Goal: Entertainment & Leisure: Consume media (video, audio)

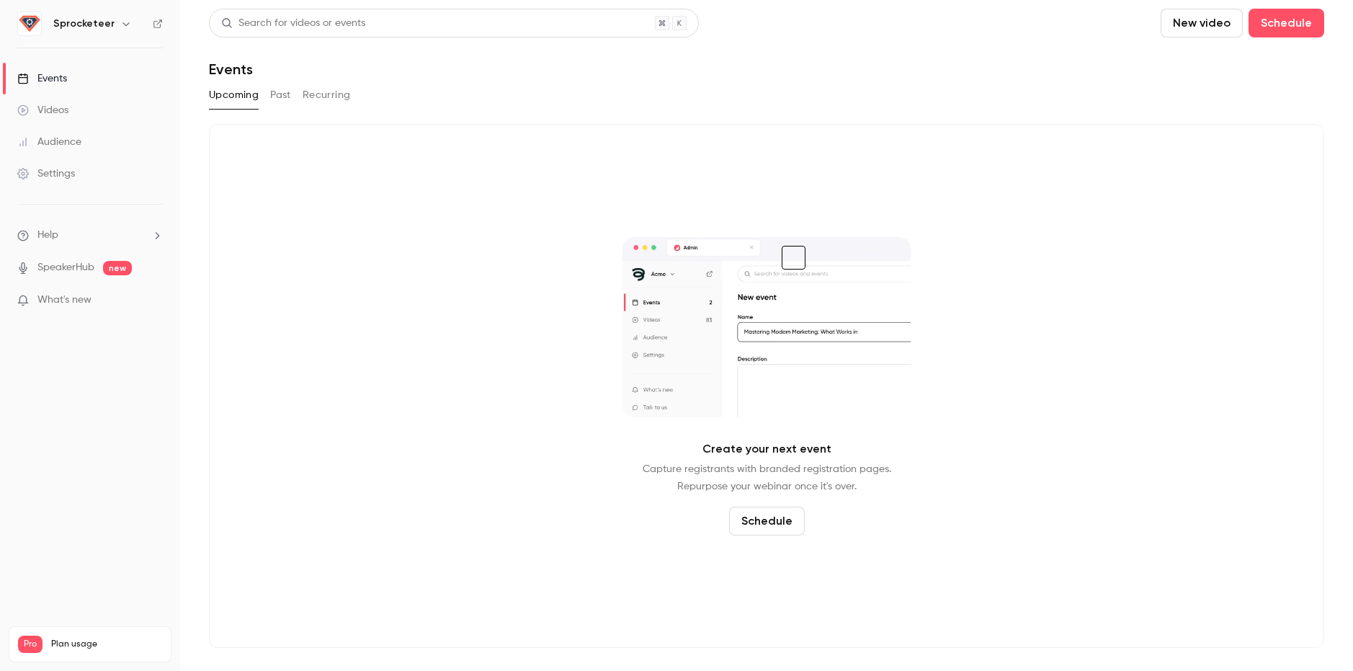
click at [100, 27] on h6 "Sprocketeer" at bounding box center [83, 24] width 61 height 14
click at [121, 14] on div "Sprocketeer" at bounding box center [90, 24] width 146 height 24
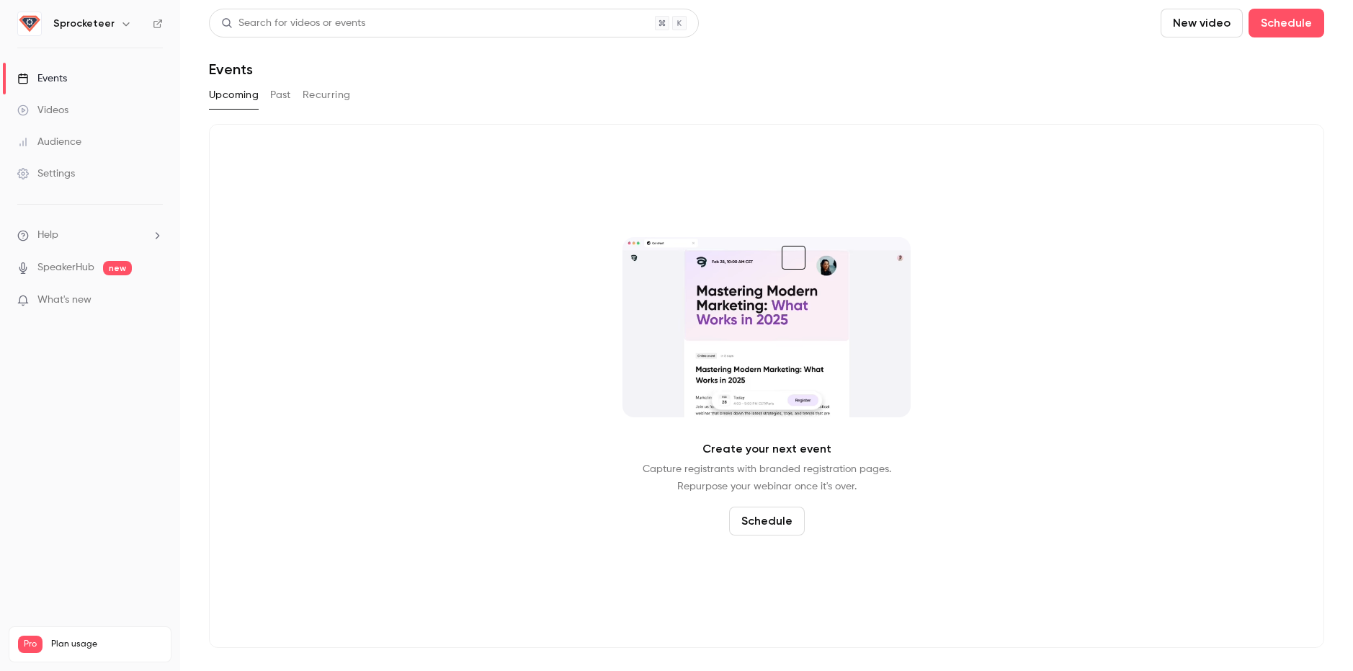
click at [122, 25] on icon "button" at bounding box center [125, 24] width 6 height 4
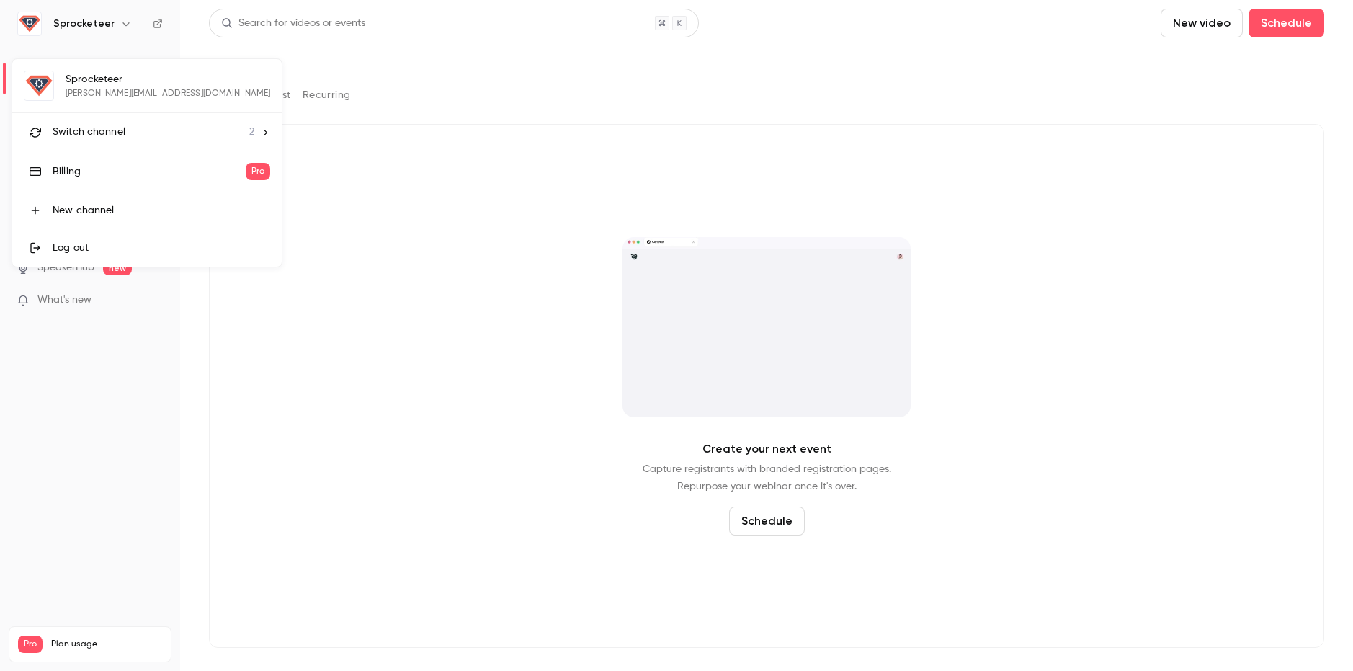
click at [127, 130] on div "Switch channel 2" at bounding box center [154, 132] width 202 height 15
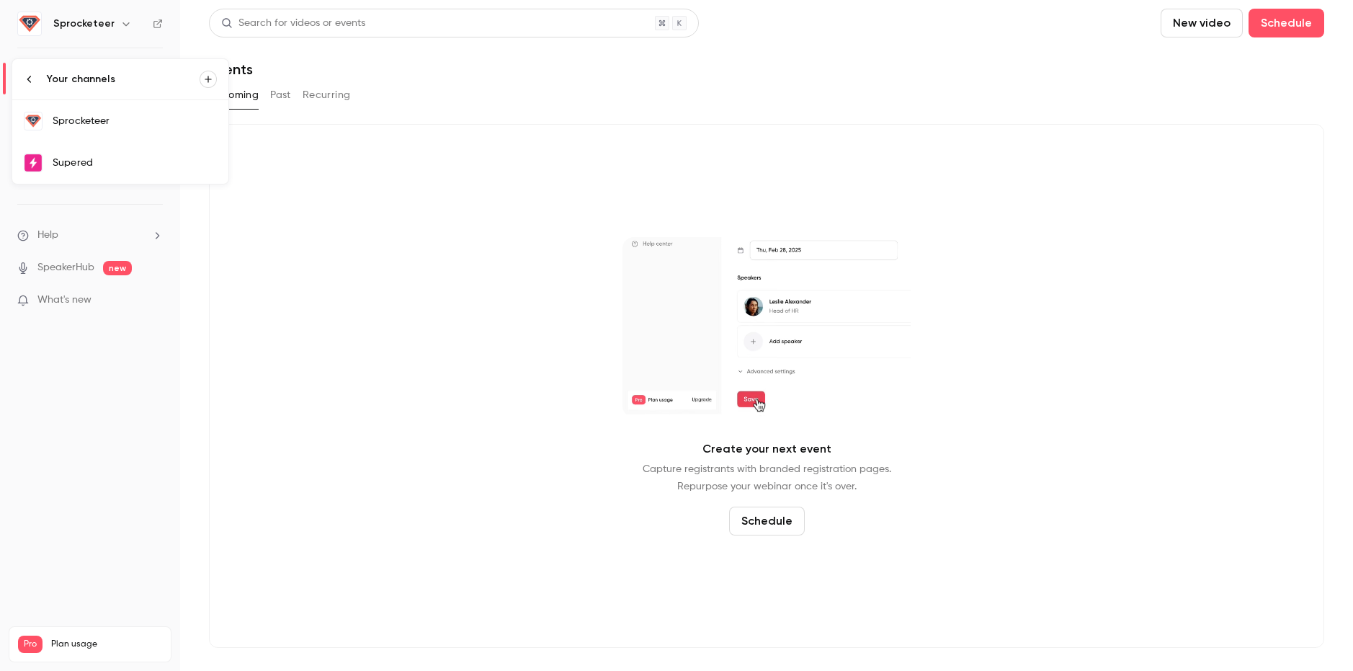
click at [121, 156] on div "Supered" at bounding box center [135, 163] width 164 height 14
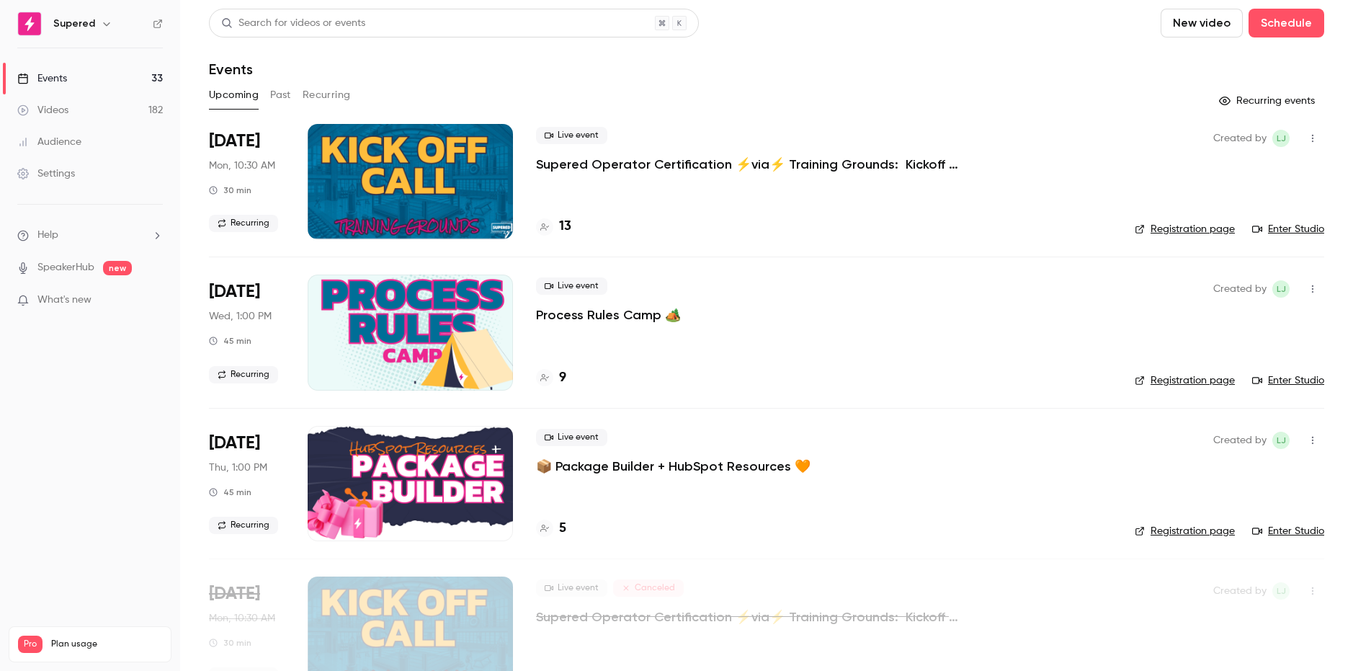
click at [275, 97] on button "Past" at bounding box center [280, 95] width 21 height 23
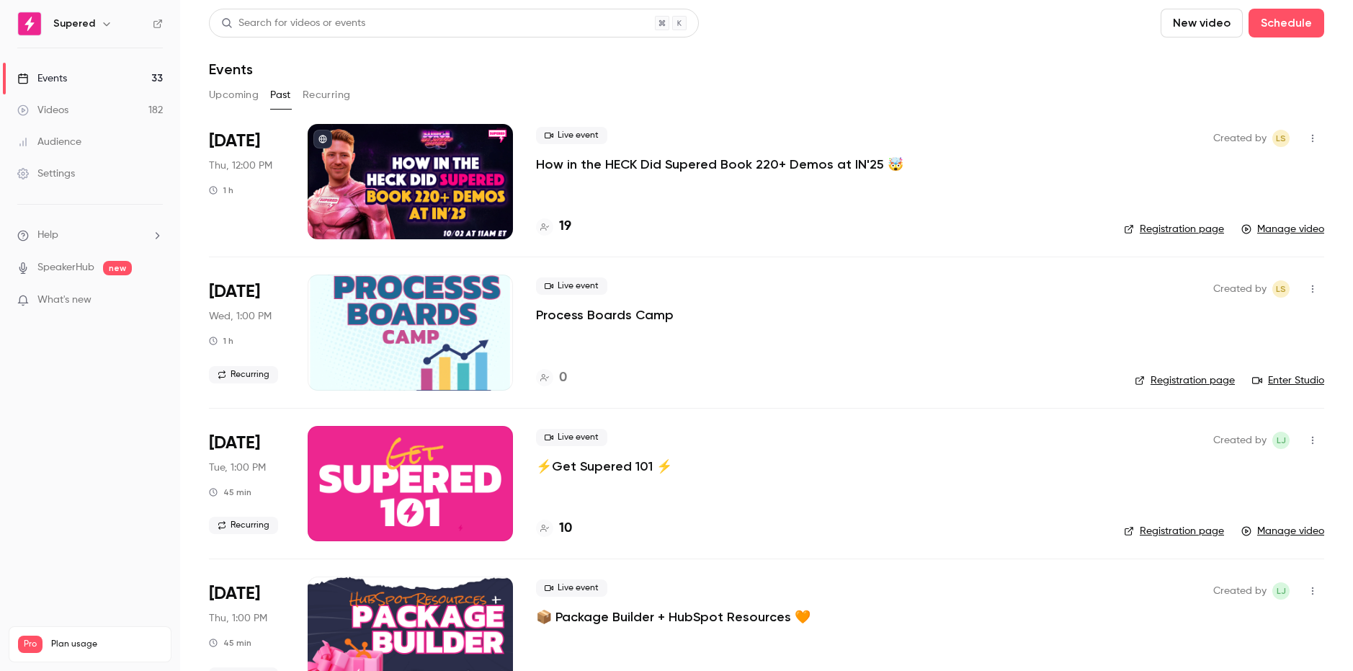
click at [480, 172] on div at bounding box center [410, 181] width 205 height 115
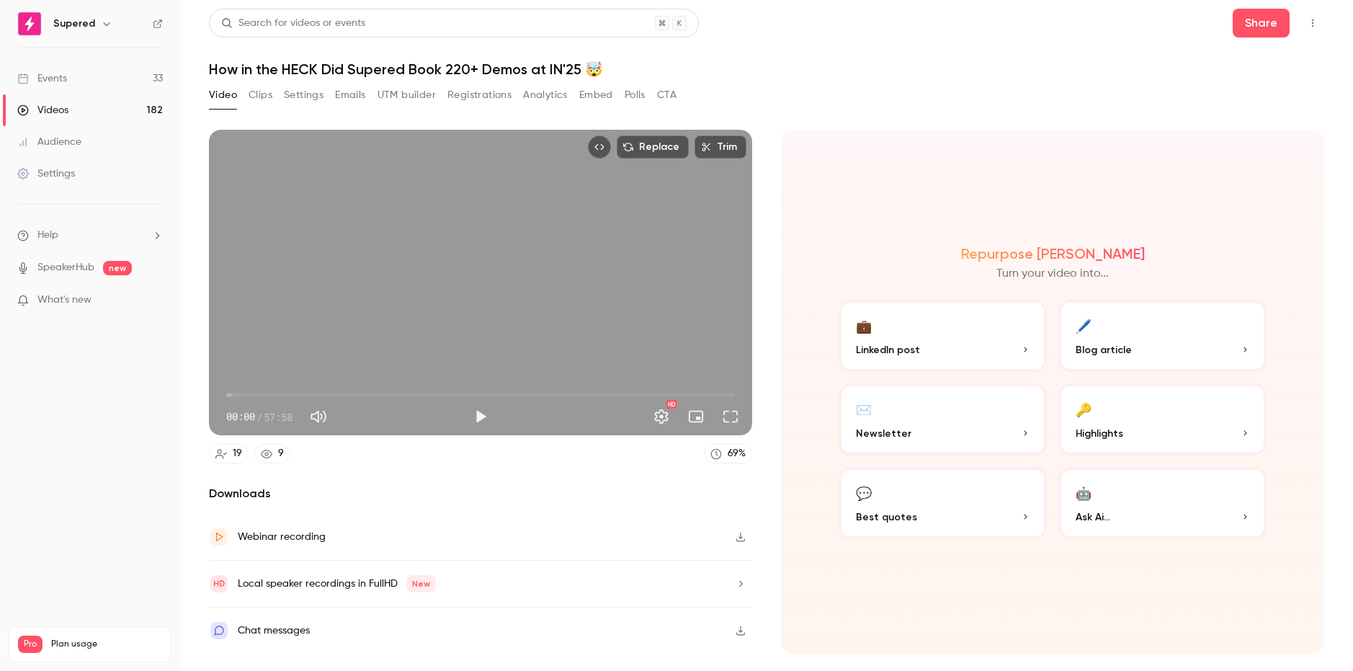
click at [485, 417] on button "Play" at bounding box center [480, 416] width 29 height 29
click at [485, 417] on button "Pause" at bounding box center [480, 416] width 29 height 29
click at [736, 543] on button "button" at bounding box center [740, 536] width 23 height 23
type input "***"
